Goal: Task Accomplishment & Management: Use online tool/utility

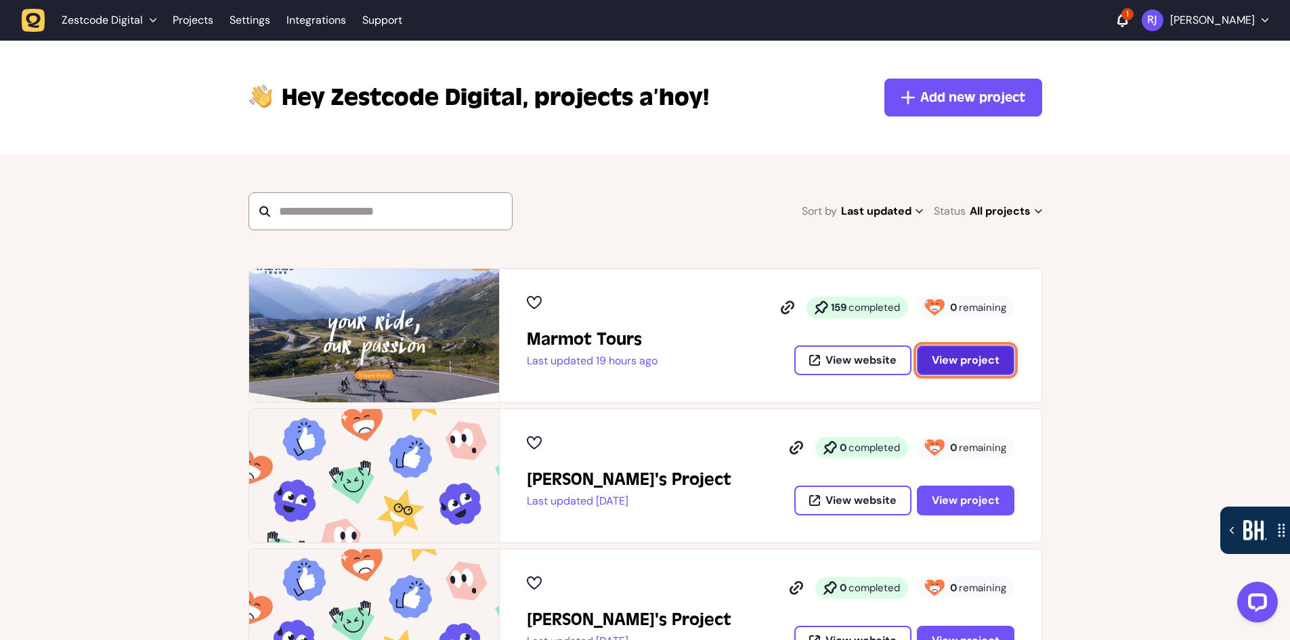
click at [956, 358] on span "View project" at bounding box center [966, 360] width 68 height 11
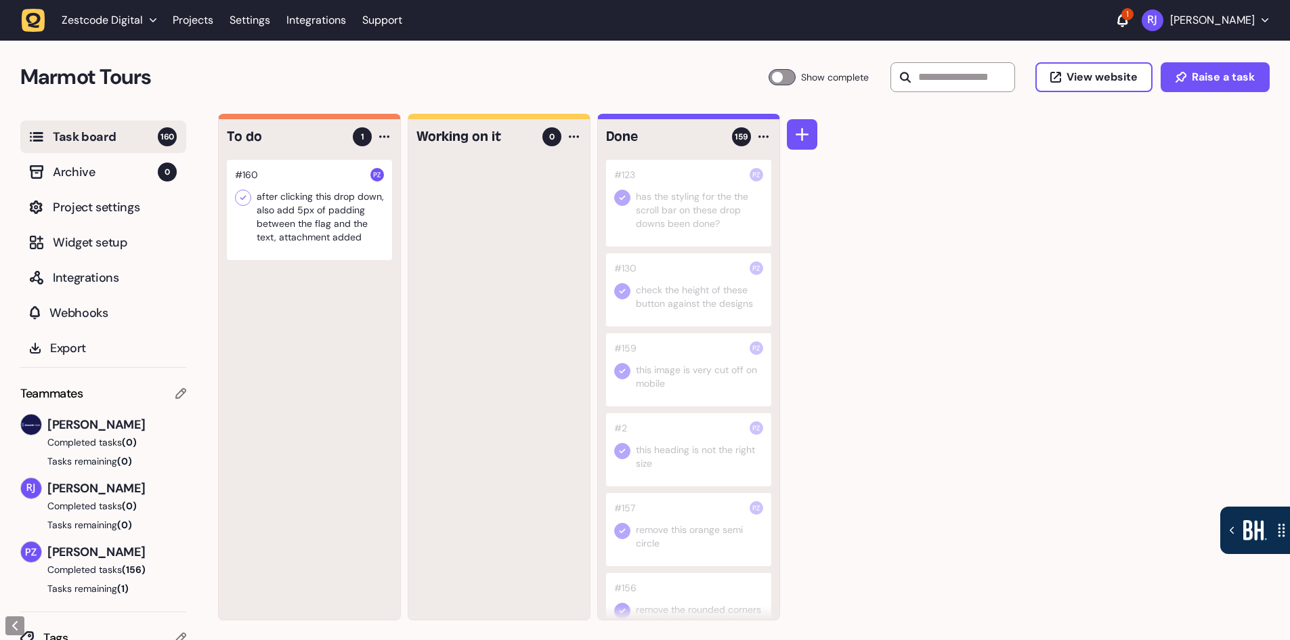
click at [325, 230] on div at bounding box center [309, 210] width 165 height 100
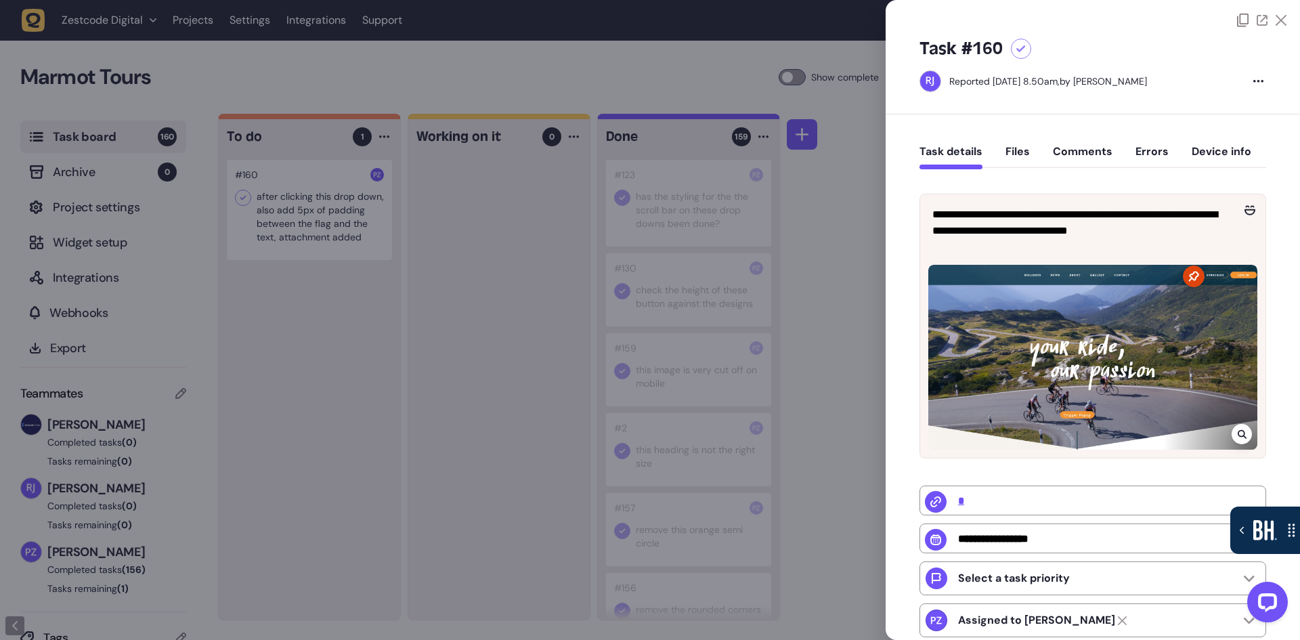
click at [1014, 154] on button "Files" at bounding box center [1018, 157] width 24 height 24
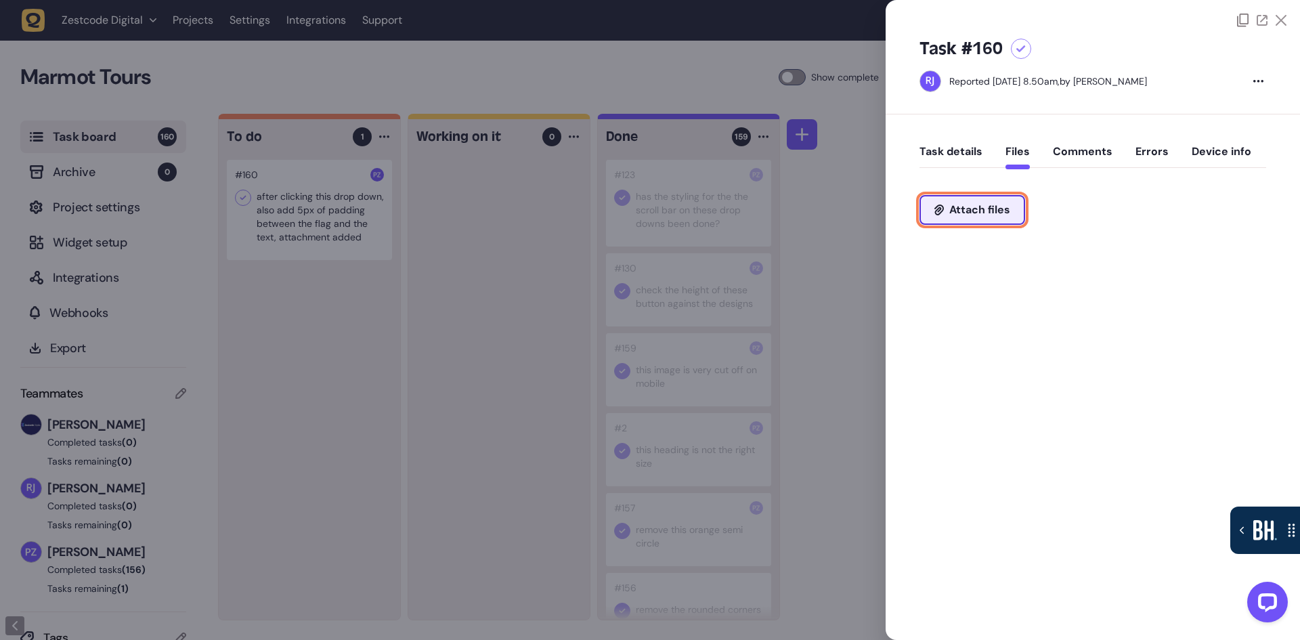
click at [994, 205] on span "Attach files" at bounding box center [979, 210] width 61 height 11
type input "**********"
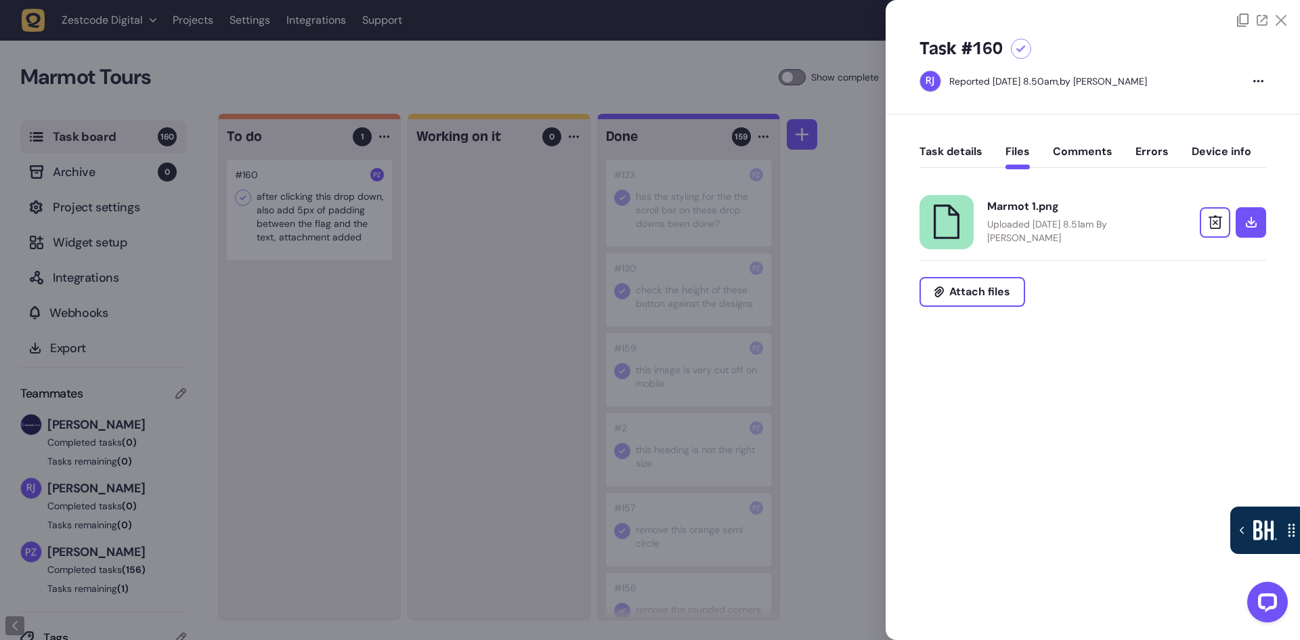
click at [837, 412] on div at bounding box center [650, 320] width 1300 height 640
